Goal: Task Accomplishment & Management: Use online tool/utility

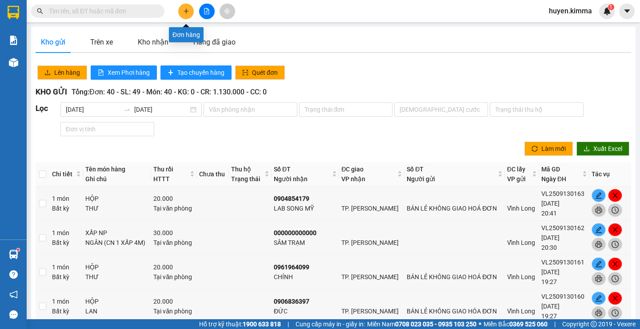
click at [183, 14] on button at bounding box center [186, 12] width 16 height 16
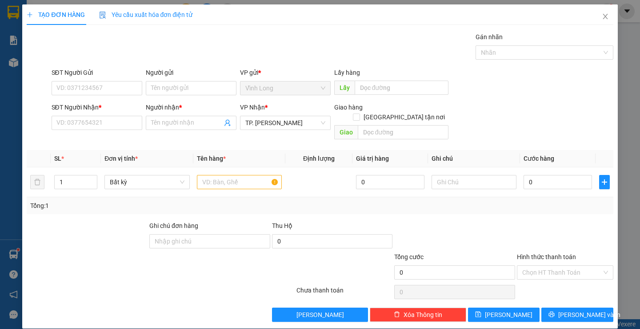
click at [115, 130] on div "SĐT Người Nhận * VD: 0377654321" at bounding box center [97, 117] width 91 height 31
click at [116, 125] on input "SĐT Người Nhận *" at bounding box center [97, 123] width 91 height 14
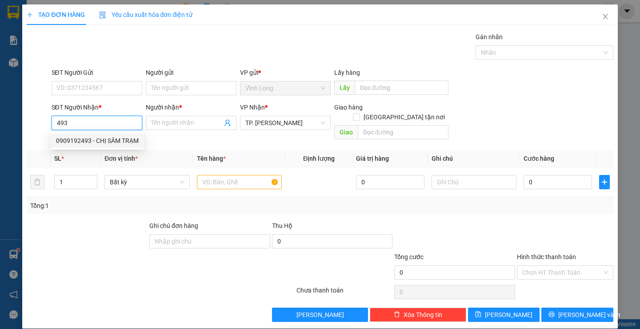
click at [129, 142] on div "0909192493 - CHỊ SÂM TRẠM" at bounding box center [97, 141] width 83 height 10
type input "0909192493"
type input "CHỊ SÂM TRẠM"
type input "0909192493"
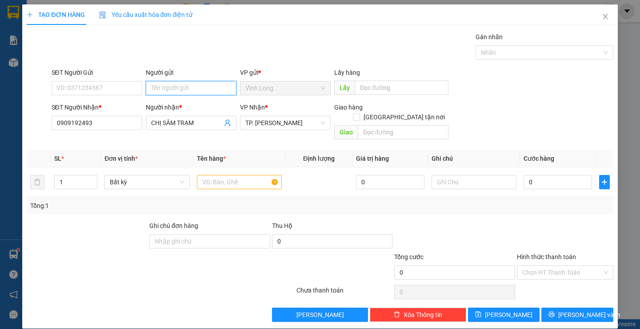
click at [185, 89] on input "Người gửi" at bounding box center [191, 88] width 91 height 14
click at [234, 175] on input "text" at bounding box center [239, 182] width 85 height 14
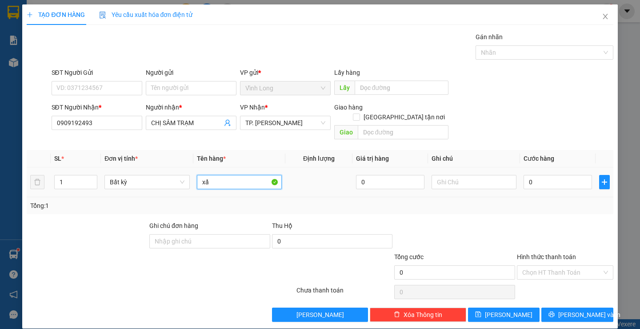
type input "x"
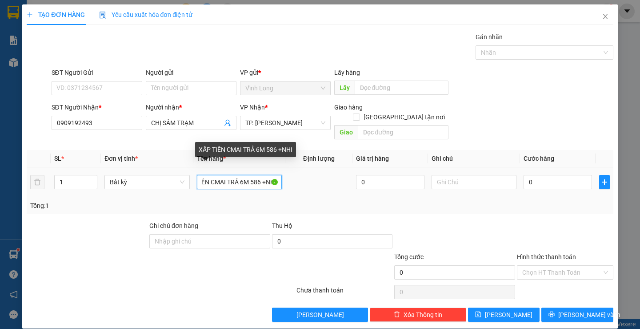
scroll to position [0, 21]
drag, startPoint x: 257, startPoint y: 171, endPoint x: 271, endPoint y: 170, distance: 14.3
click at [271, 175] on input "XẤP TIỀN CMAI TRẢ 6M 586 +NHI" at bounding box center [239, 182] width 85 height 14
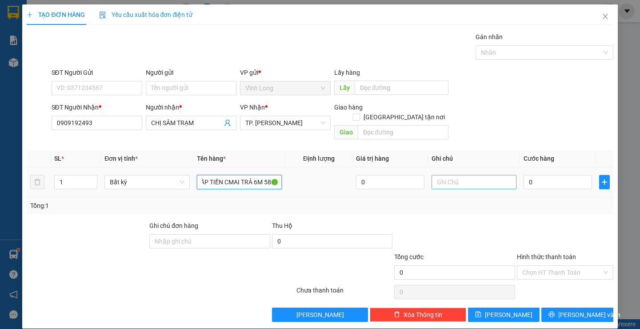
type input "XẤP TIỀN CMAI TRẢ 6M 586I"
click at [479, 177] on input "text" at bounding box center [474, 182] width 85 height 14
click at [479, 175] on input "text" at bounding box center [474, 182] width 85 height 14
type input "H"
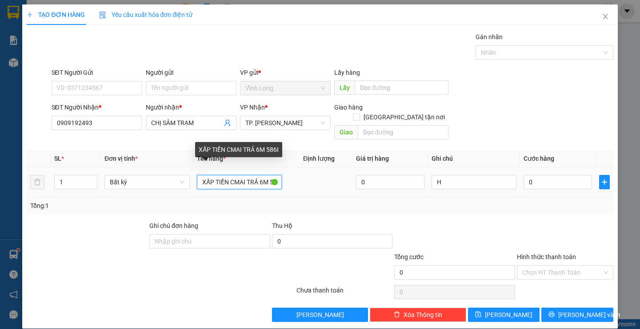
scroll to position [0, 6]
drag, startPoint x: 226, startPoint y: 172, endPoint x: 282, endPoint y: 170, distance: 56.1
click at [282, 170] on tr "1 Bất kỳ XẤP TIỀN CMAI TRẢ 6M 586I 0 H 0" at bounding box center [320, 182] width 587 height 30
click at [258, 175] on input "XẤP TIỀN" at bounding box center [239, 182] width 85 height 14
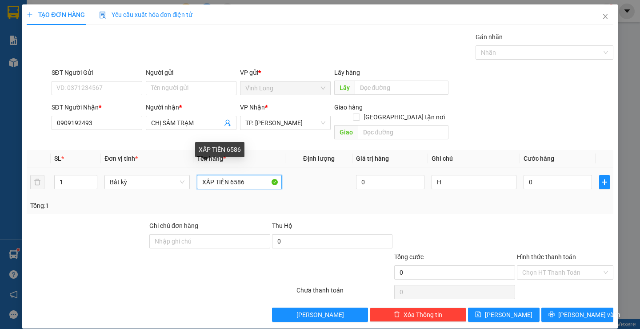
click at [231, 175] on input "XẤP TIỀN 6586" at bounding box center [239, 182] width 85 height 14
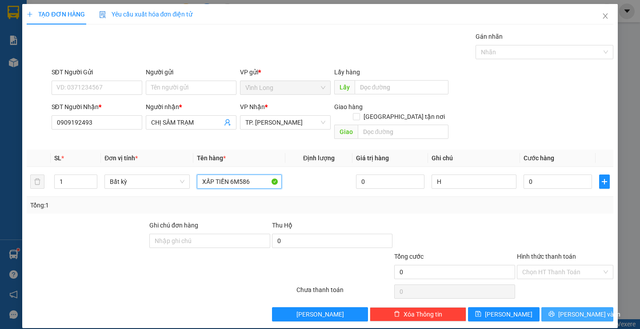
type input "XẤP TIỀN 6M586"
click at [562, 307] on button "[PERSON_NAME] và In" at bounding box center [578, 314] width 72 height 14
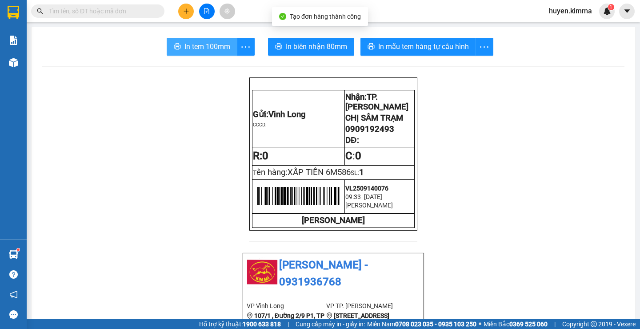
click at [203, 45] on span "In tem 100mm" at bounding box center [208, 46] width 46 height 11
